Goal: Find specific page/section: Find specific page/section

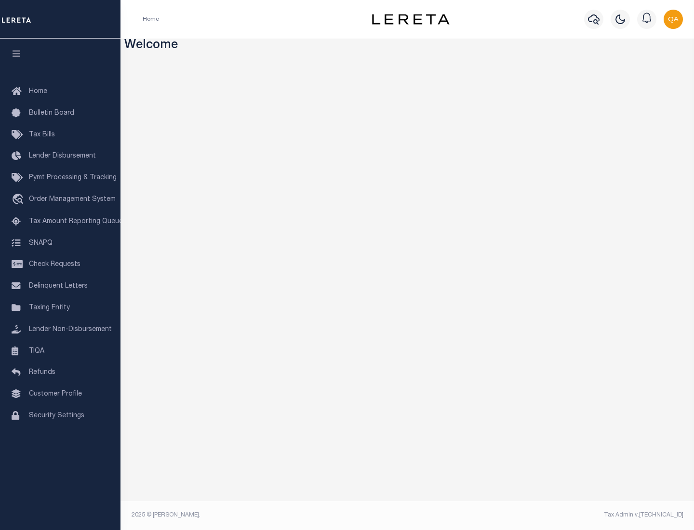
click at [60, 265] on span "Check Requests" at bounding box center [55, 264] width 52 height 7
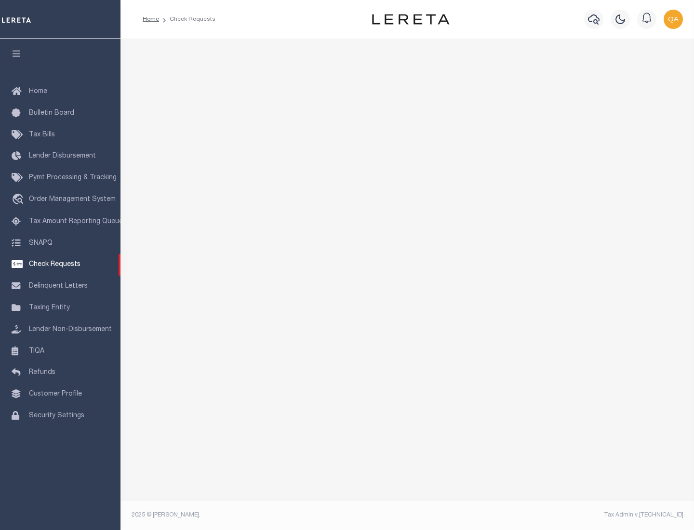
select select "50"
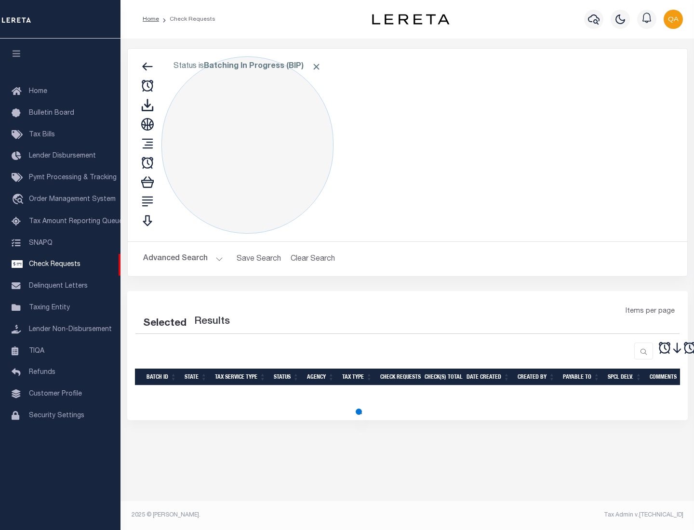
select select "50"
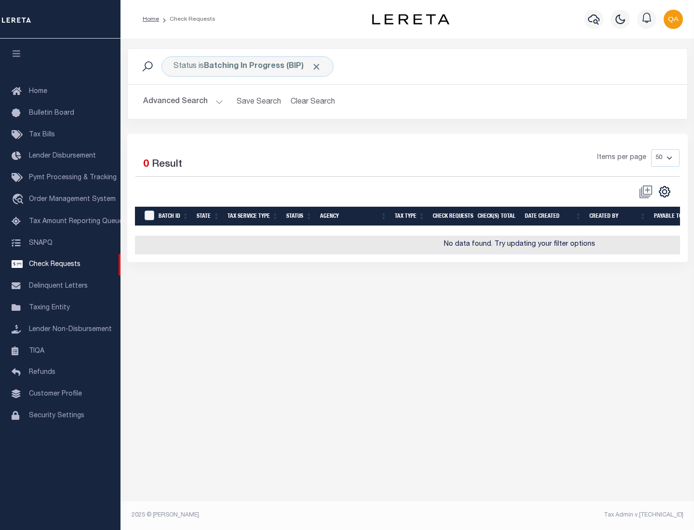
click at [317, 67] on span "Click to Remove" at bounding box center [316, 67] width 10 height 10
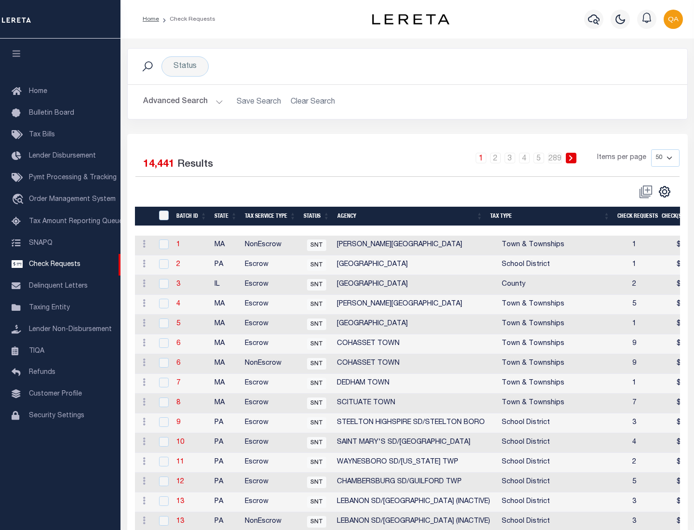
scroll to position [465, 0]
